Goal: Information Seeking & Learning: Learn about a topic

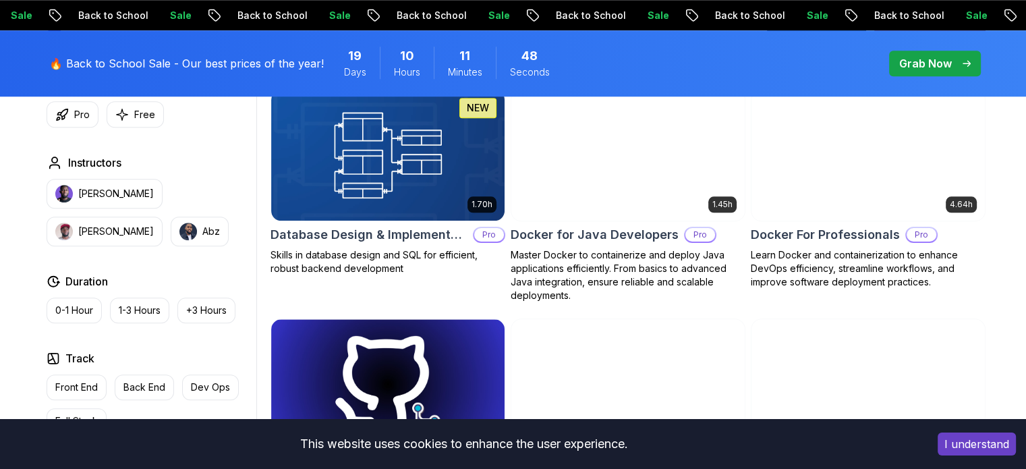
scroll to position [1269, 0]
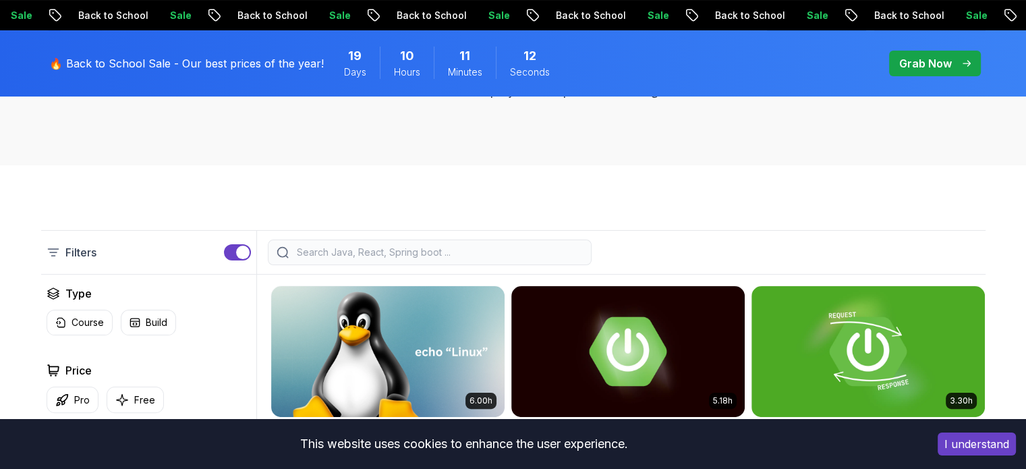
scroll to position [238, 0]
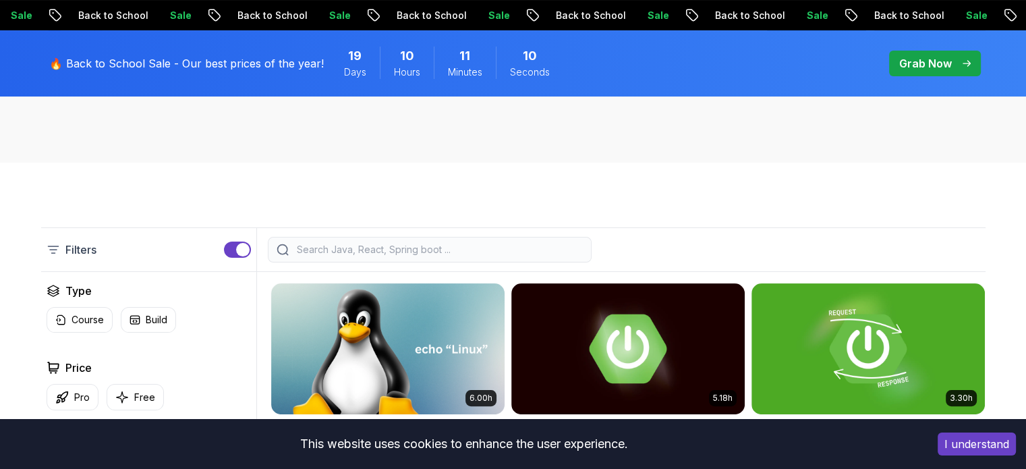
click at [381, 253] on input "search" at bounding box center [438, 249] width 289 height 13
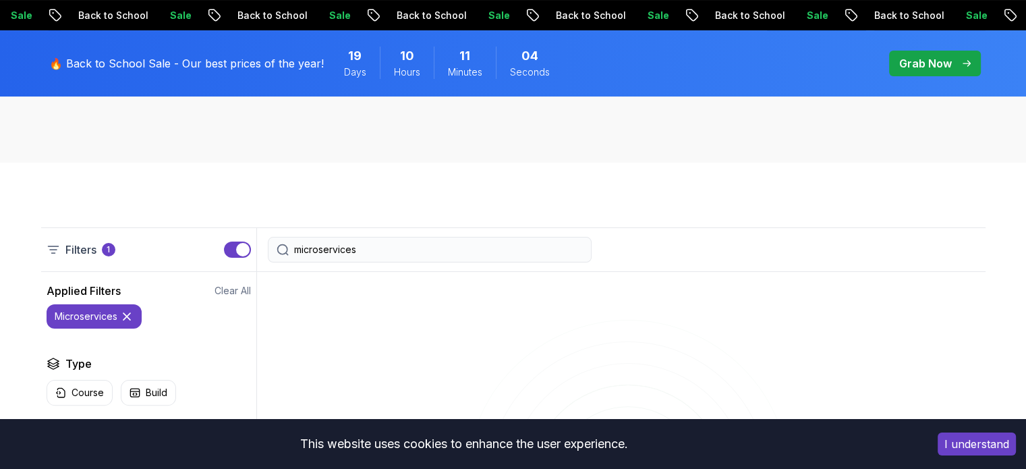
type input "microservices"
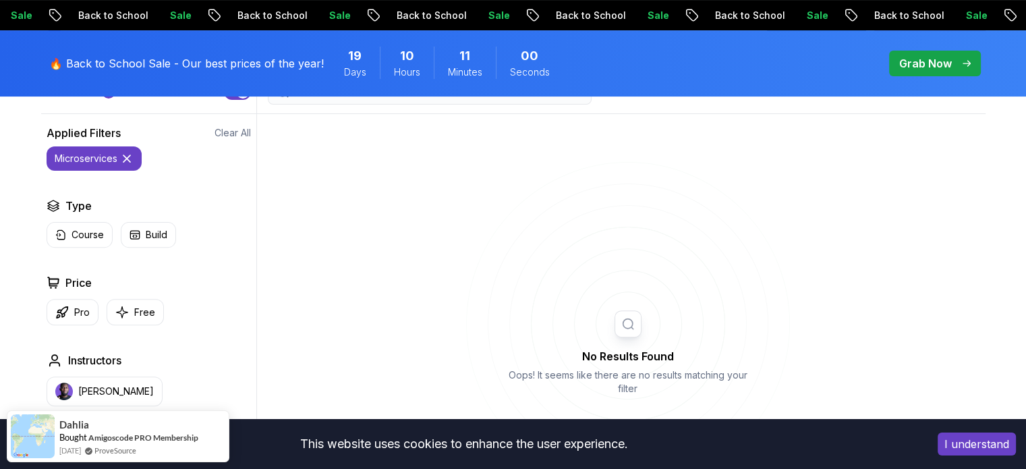
scroll to position [397, 0]
click at [86, 239] on p "Course" at bounding box center [88, 233] width 32 height 13
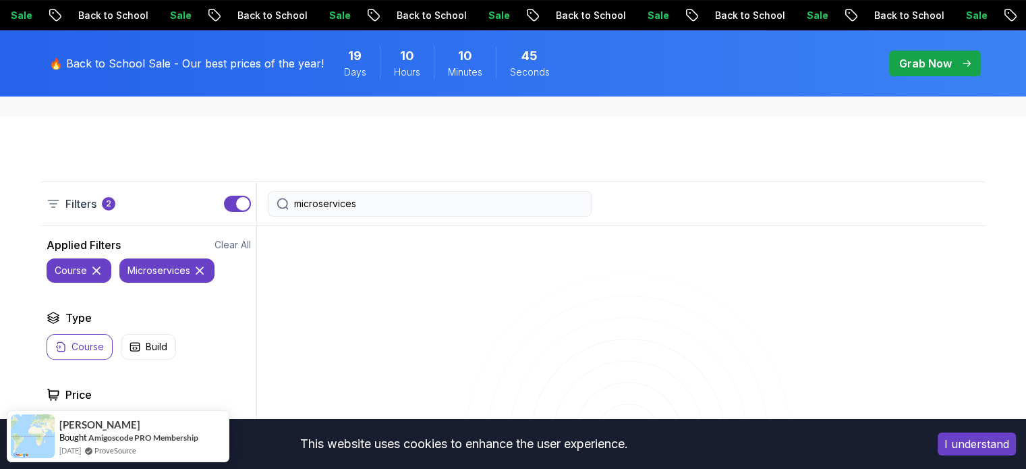
scroll to position [337, 0]
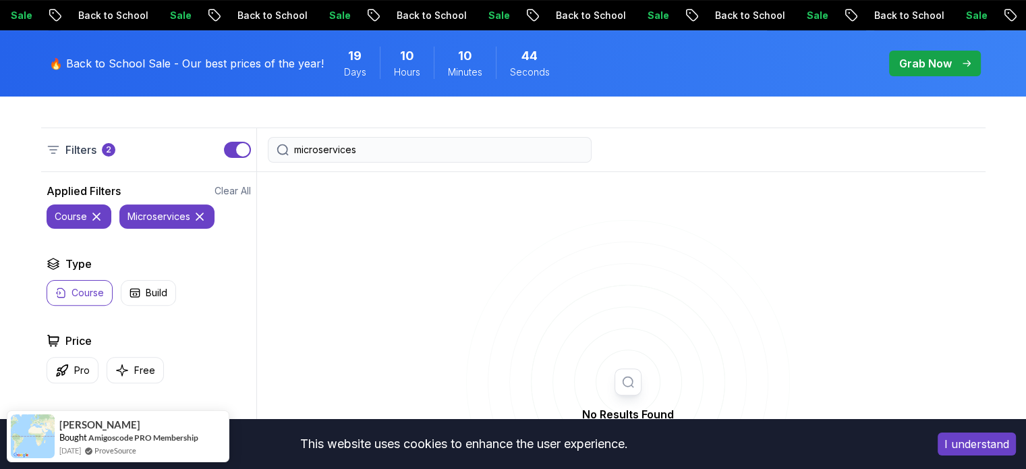
click at [205, 214] on icon at bounding box center [199, 216] width 13 height 13
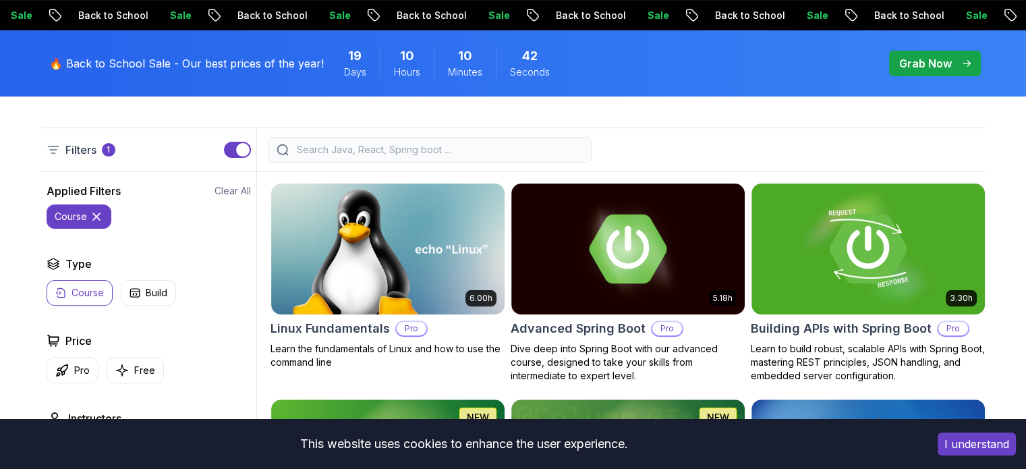
click at [102, 215] on icon at bounding box center [96, 216] width 13 height 13
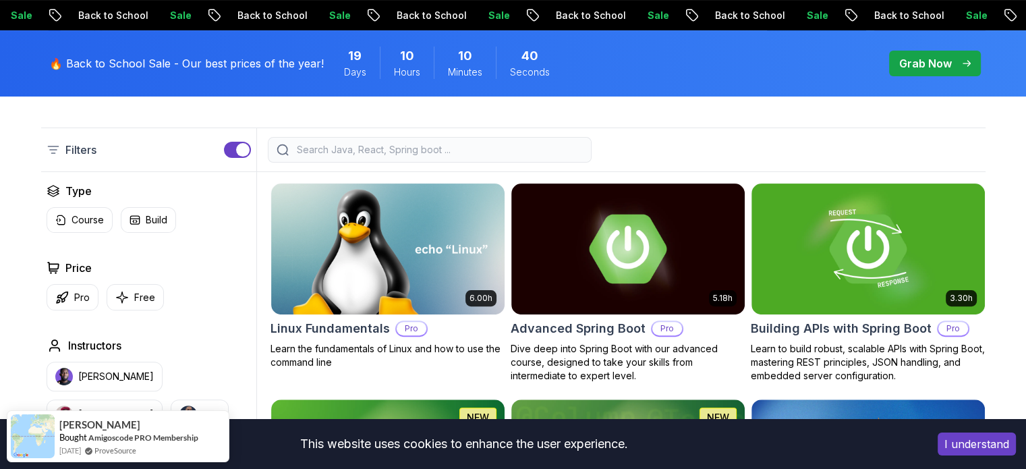
click at [389, 153] on input "search" at bounding box center [438, 149] width 289 height 13
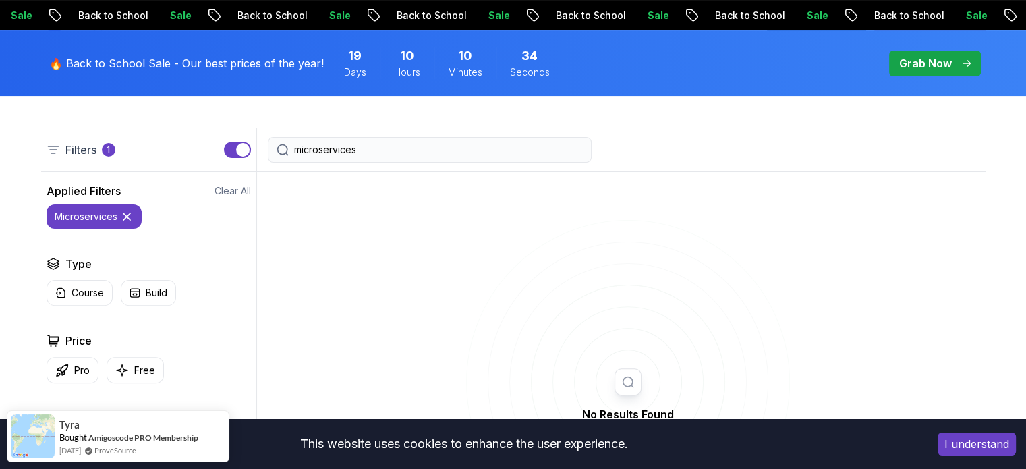
type input "microservices"
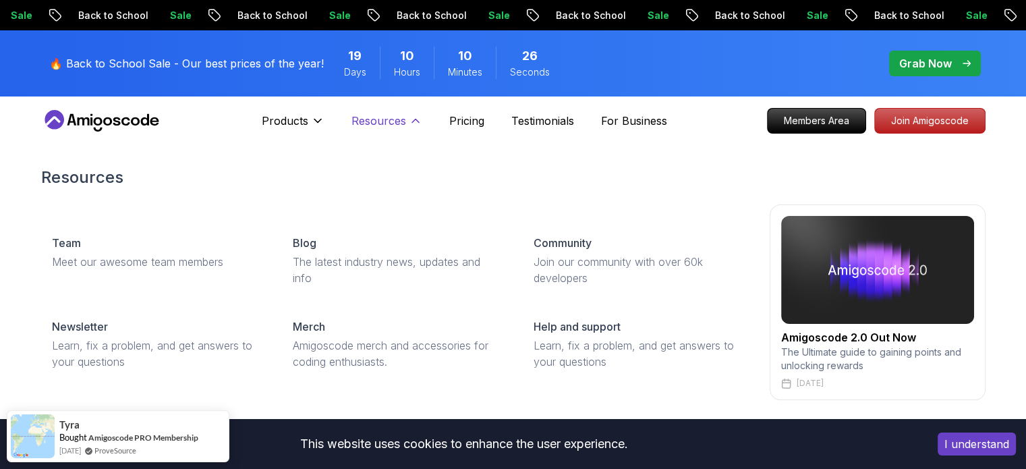
click at [419, 121] on icon at bounding box center [415, 120] width 13 height 13
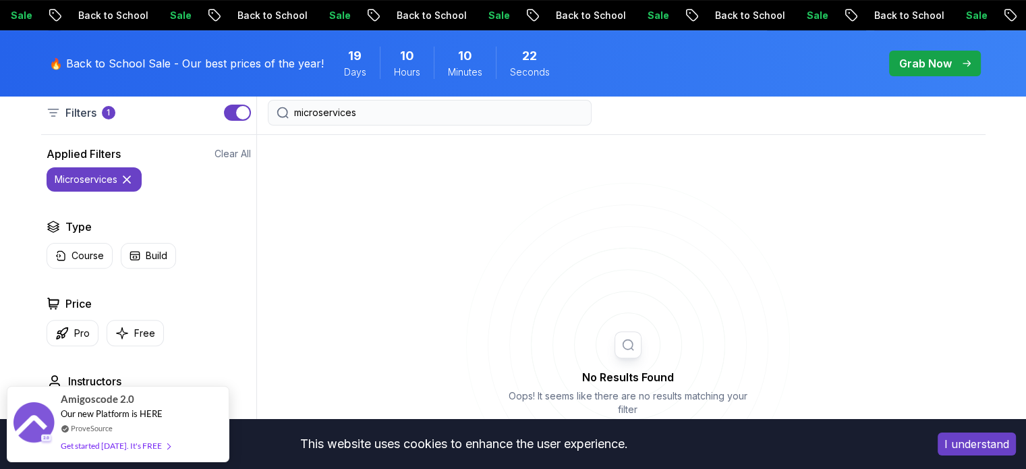
scroll to position [372, 0]
click at [127, 177] on icon at bounding box center [126, 181] width 13 height 13
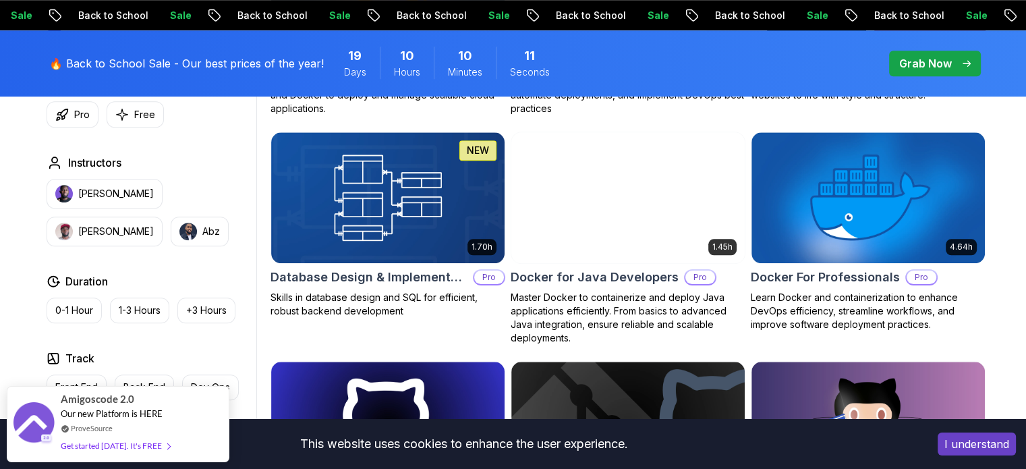
scroll to position [1225, 0]
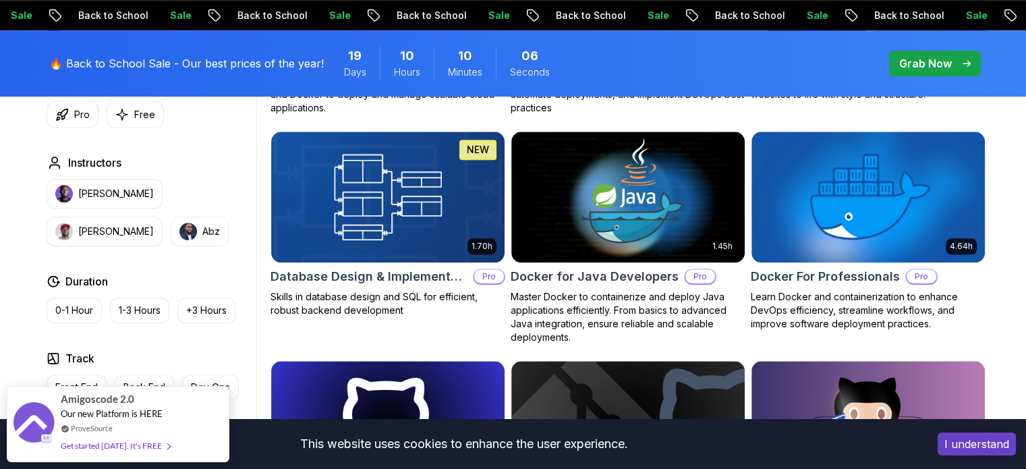
click at [578, 200] on img at bounding box center [627, 197] width 233 height 131
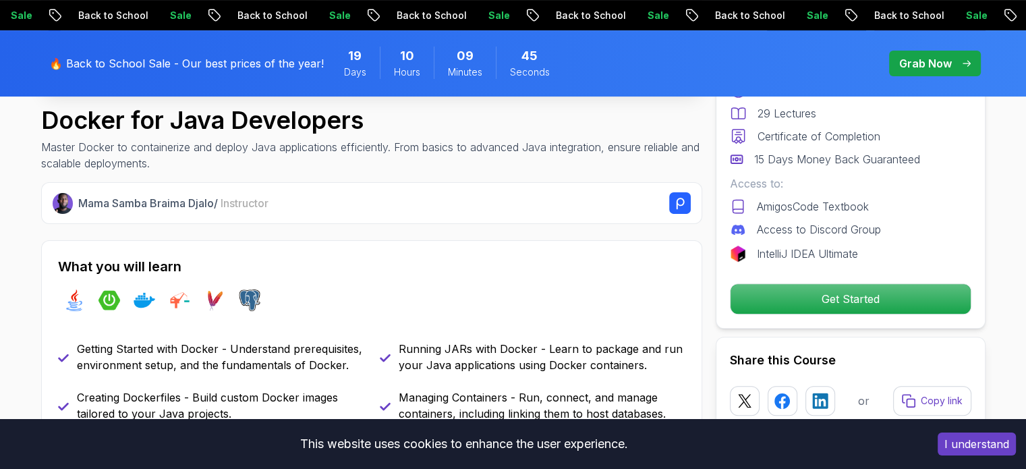
scroll to position [449, 0]
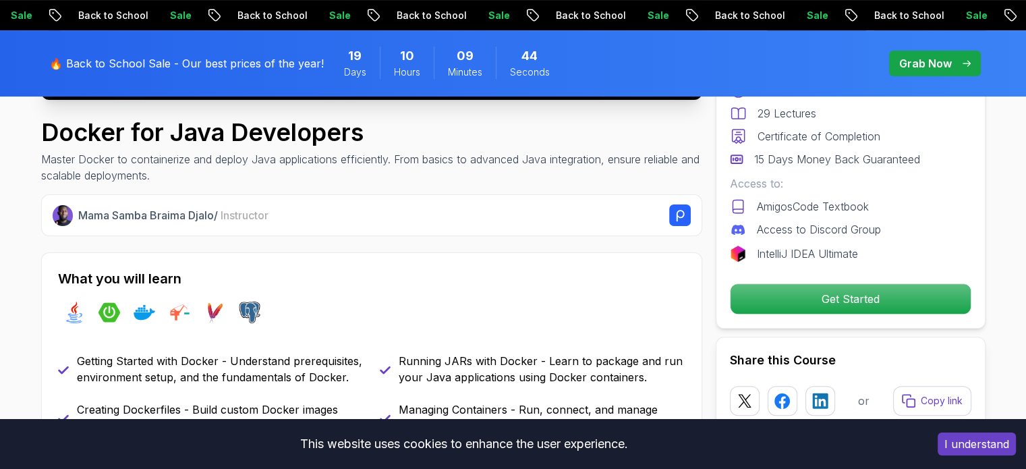
click at [836, 204] on p "AmigosCode Textbook" at bounding box center [813, 206] width 112 height 16
click at [736, 206] on icon at bounding box center [738, 206] width 16 height 16
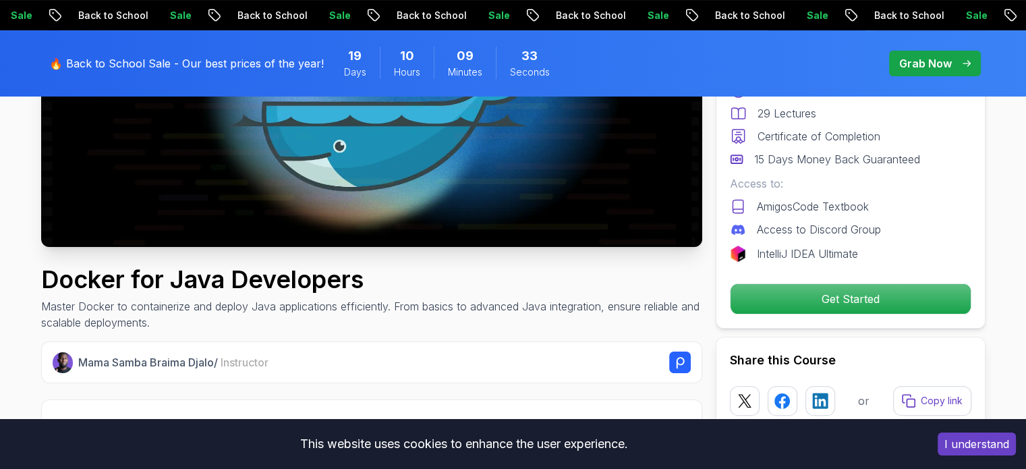
scroll to position [0, 0]
